Goal: Task Accomplishment & Management: Manage account settings

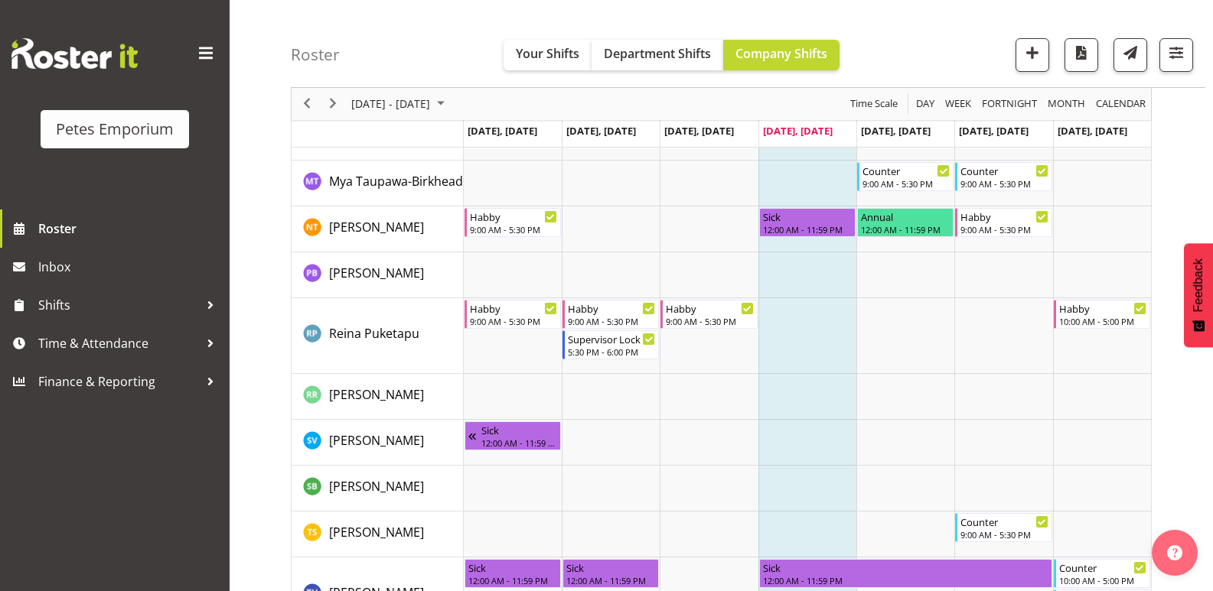
scroll to position [1420, 0]
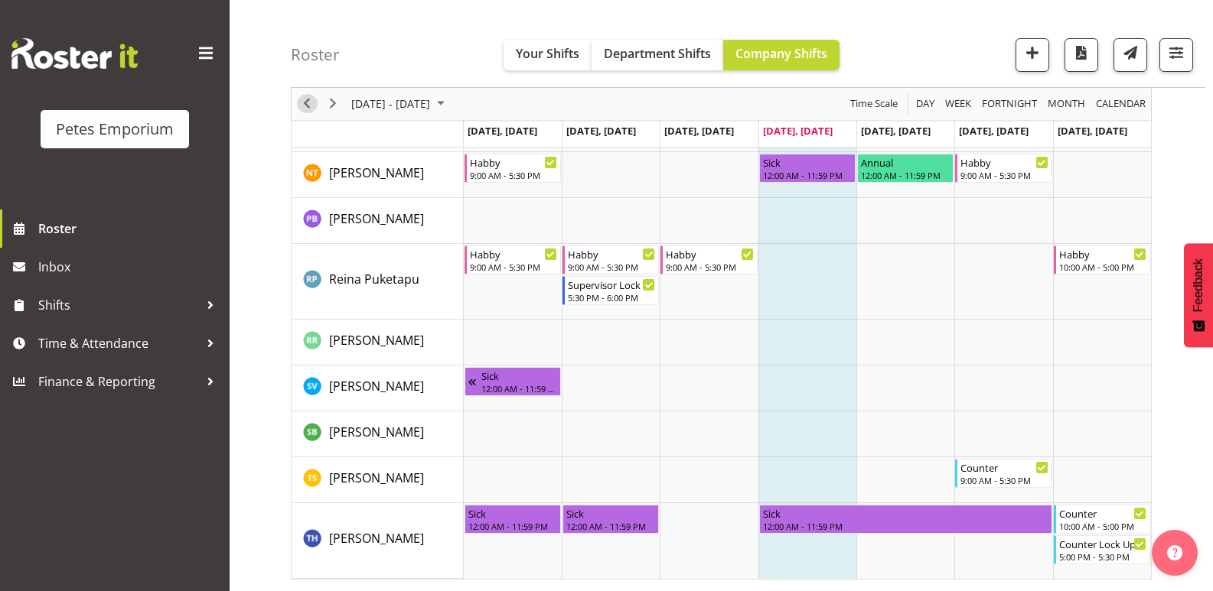
click at [311, 102] on span "Previous" at bounding box center [307, 104] width 18 height 19
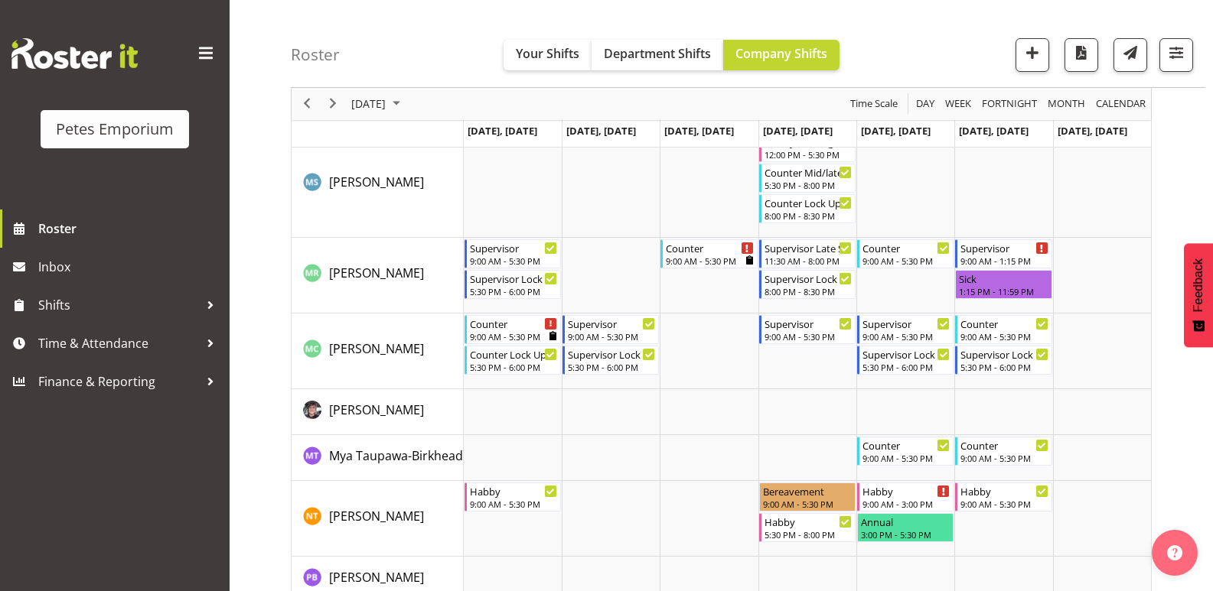
scroll to position [1420, 0]
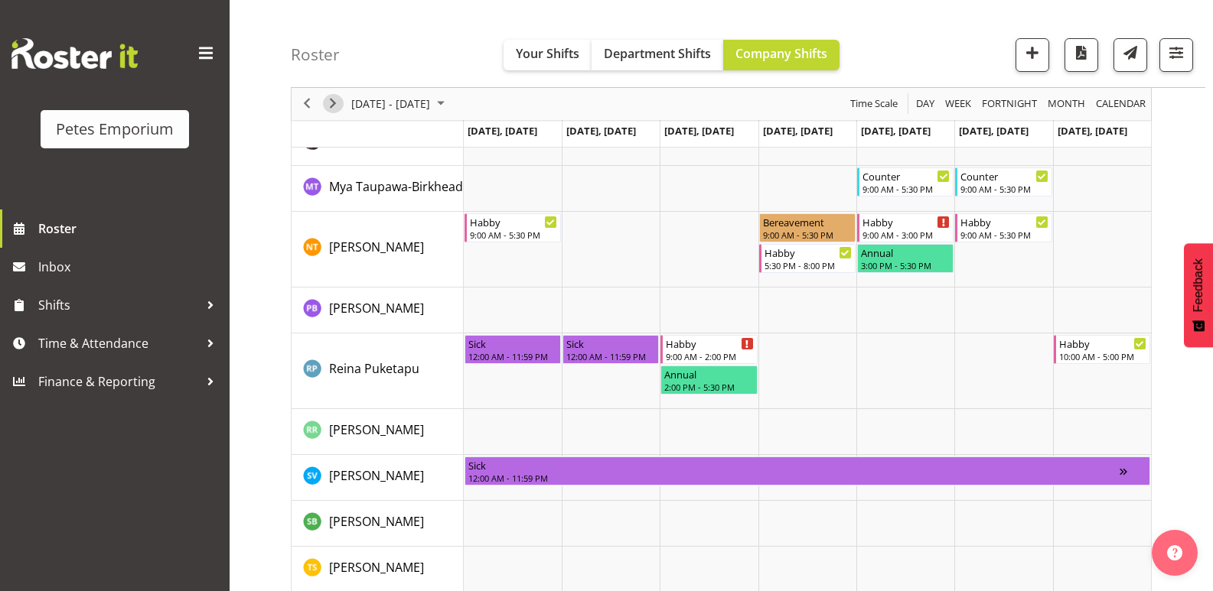
click at [331, 95] on span "Next" at bounding box center [333, 104] width 18 height 19
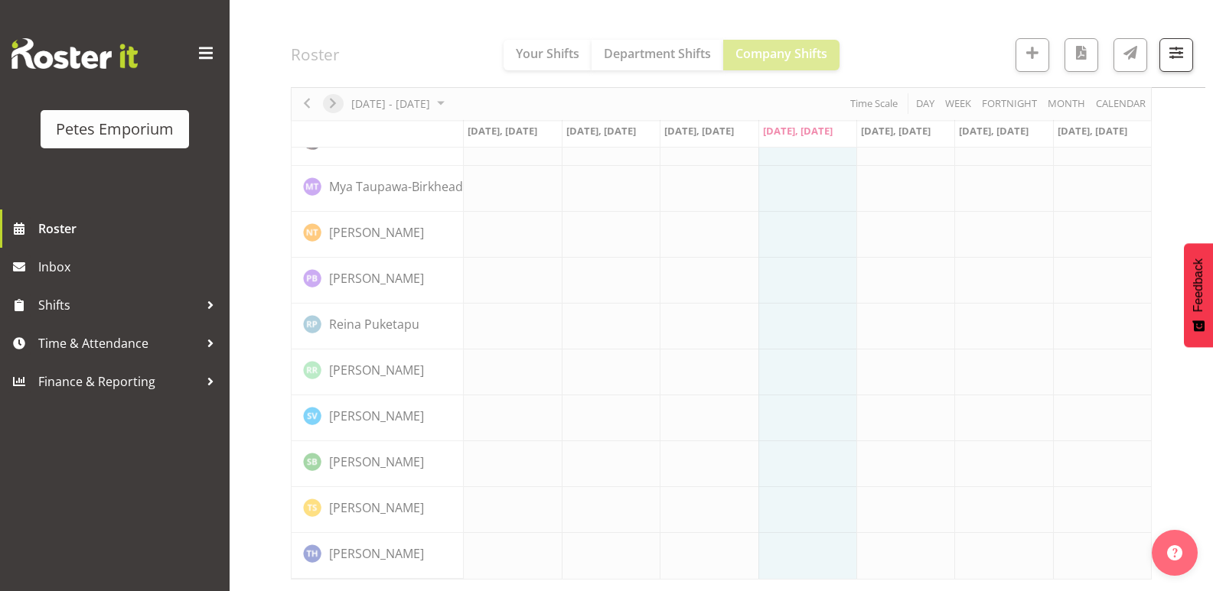
scroll to position [1151, 0]
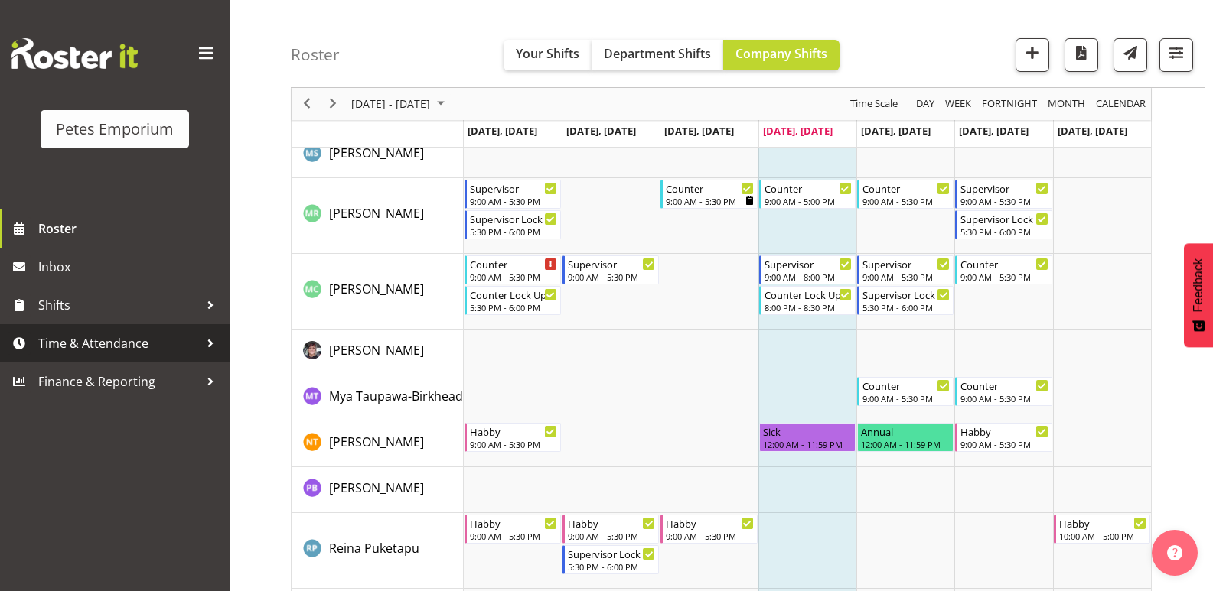
click at [92, 343] on span "Time & Attendance" at bounding box center [118, 343] width 161 height 23
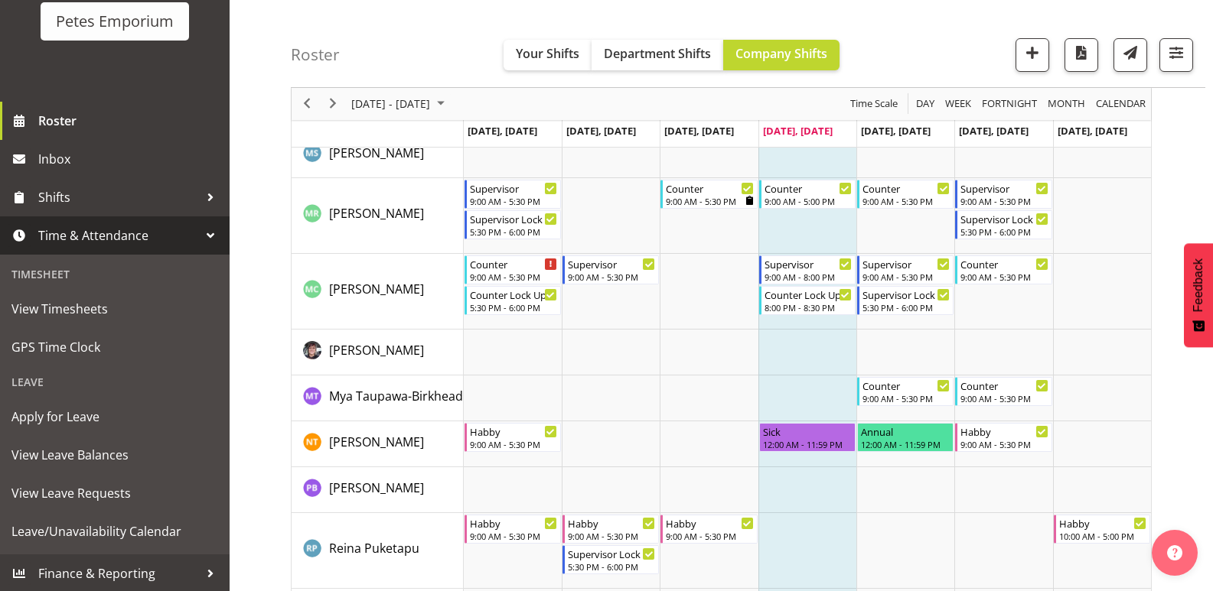
scroll to position [109, 0]
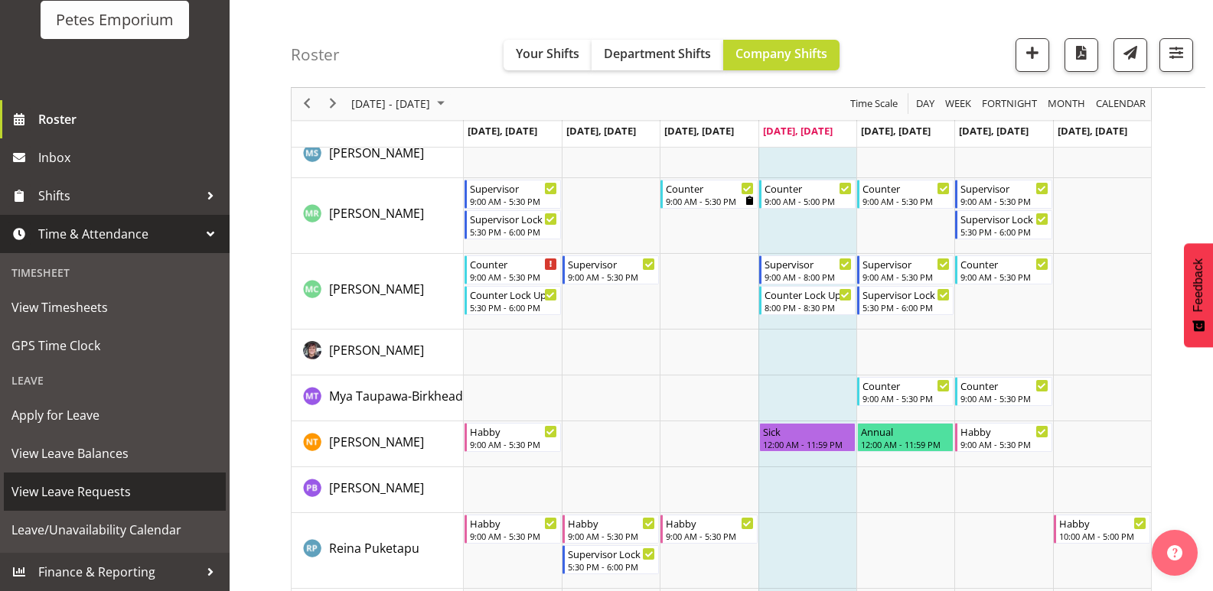
click at [171, 491] on span "View Leave Requests" at bounding box center [114, 491] width 207 height 23
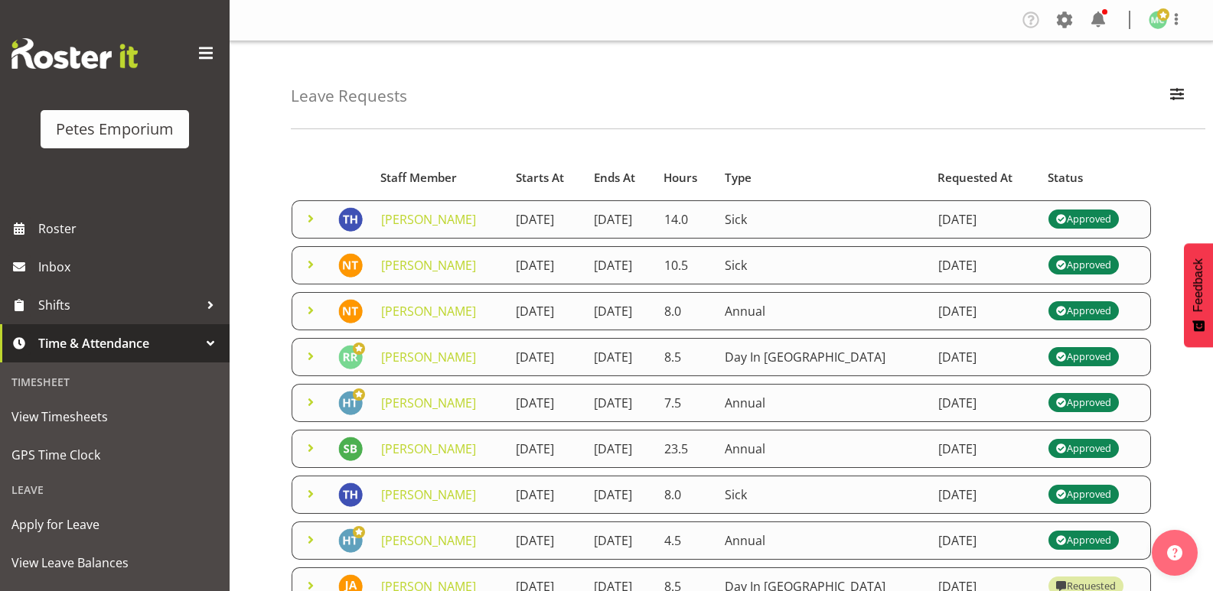
click at [311, 219] on span at bounding box center [310, 219] width 18 height 18
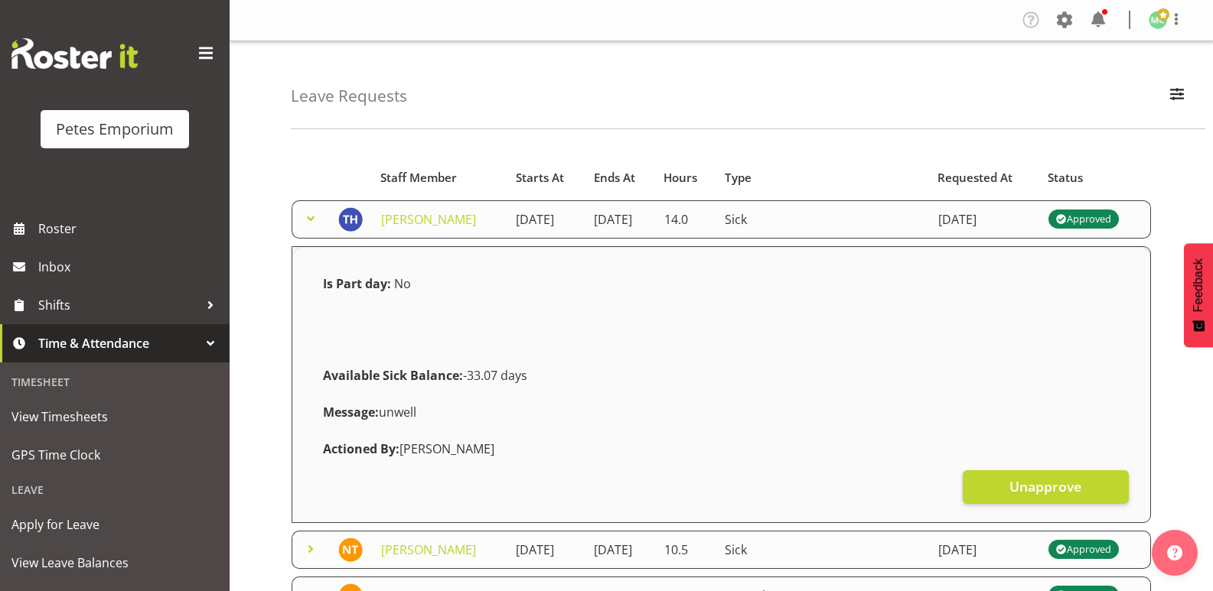
click at [311, 219] on span at bounding box center [310, 219] width 18 height 18
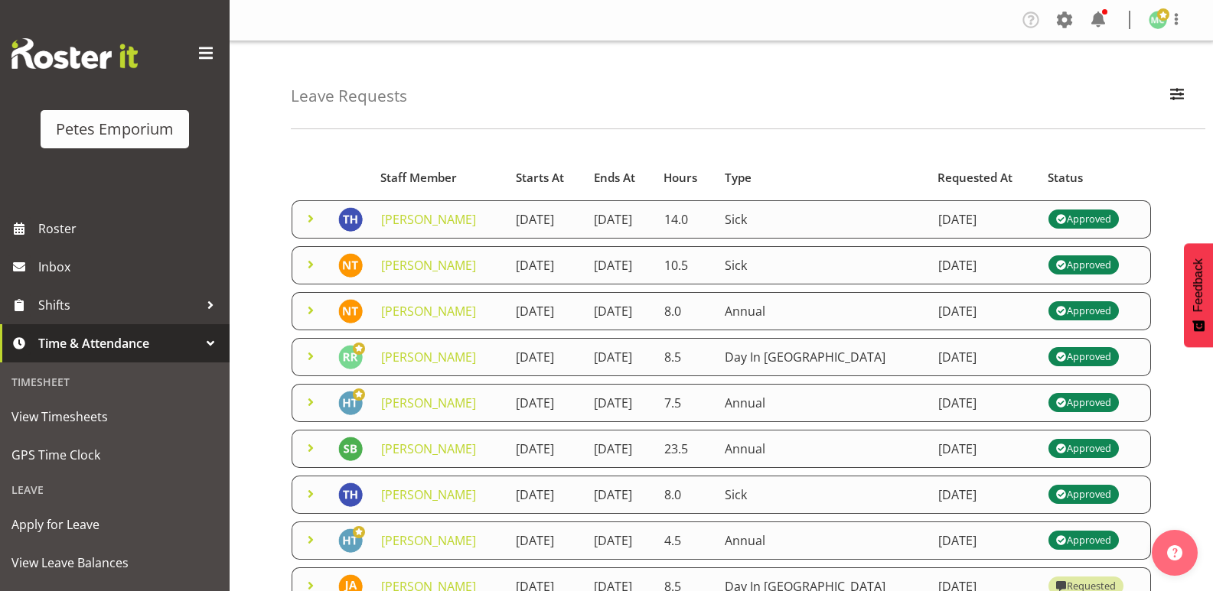
click at [314, 317] on span at bounding box center [310, 310] width 18 height 18
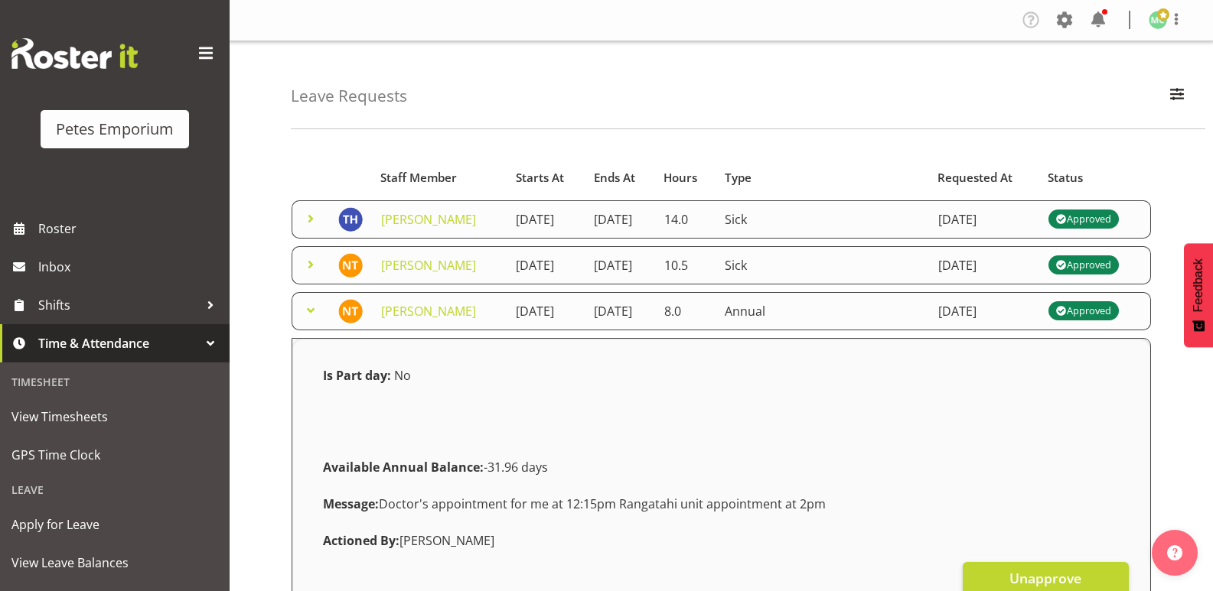
click at [313, 266] on span at bounding box center [310, 265] width 18 height 18
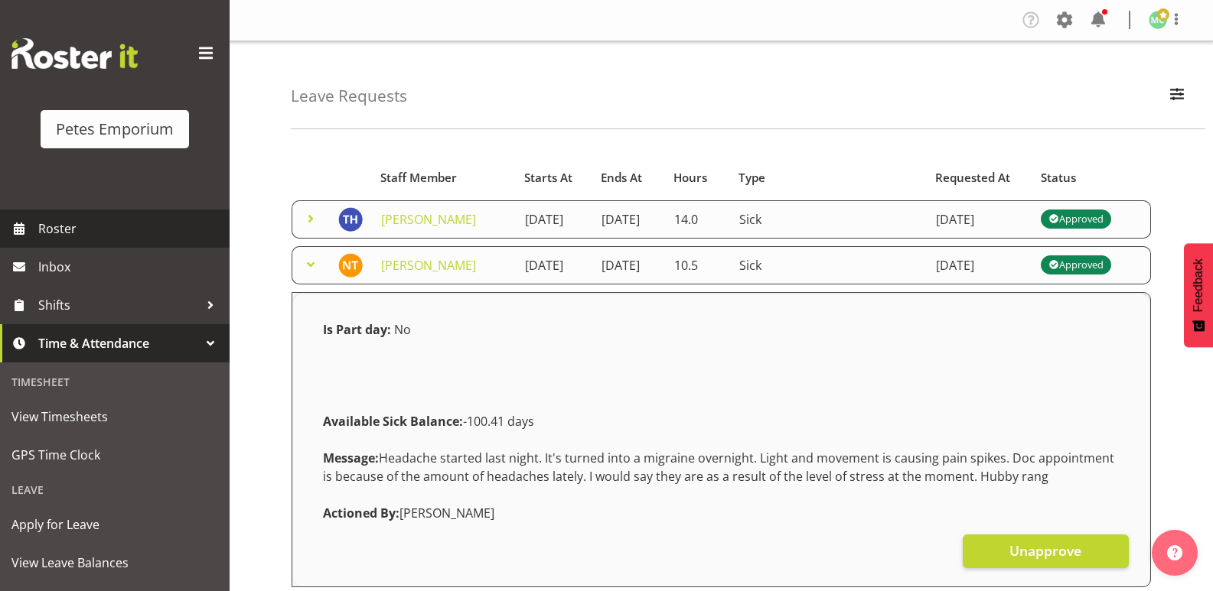
click at [84, 221] on span "Roster" at bounding box center [130, 228] width 184 height 23
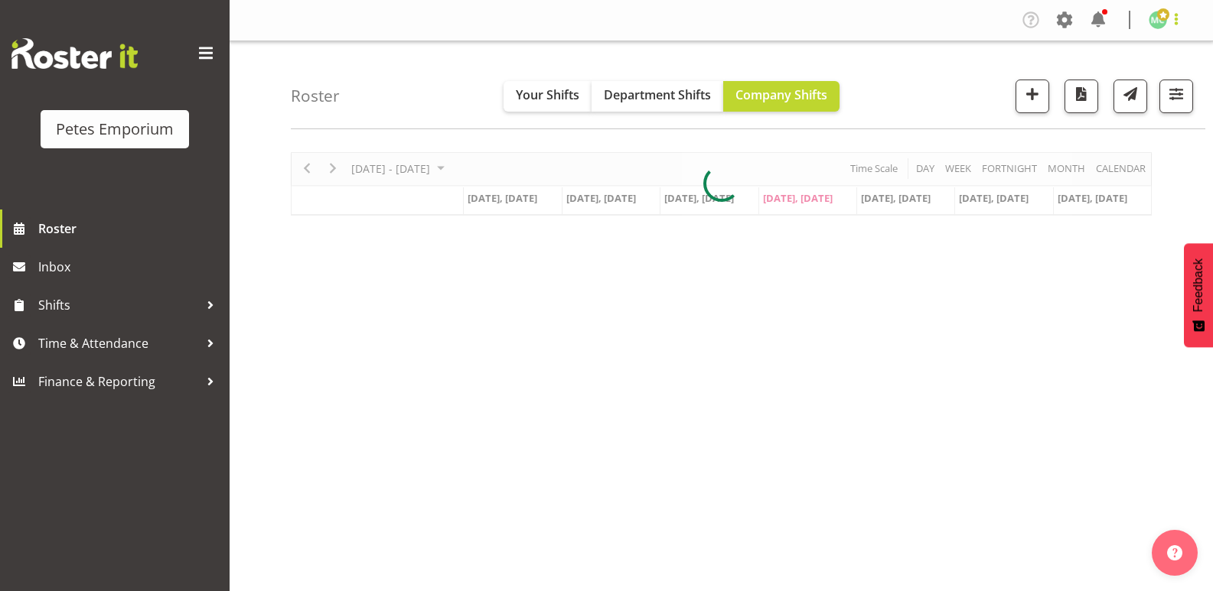
click at [1170, 21] on span at bounding box center [1176, 19] width 18 height 18
click at [1137, 75] on link "Log Out" at bounding box center [1111, 81] width 147 height 28
